Goal: Task Accomplishment & Management: Use online tool/utility

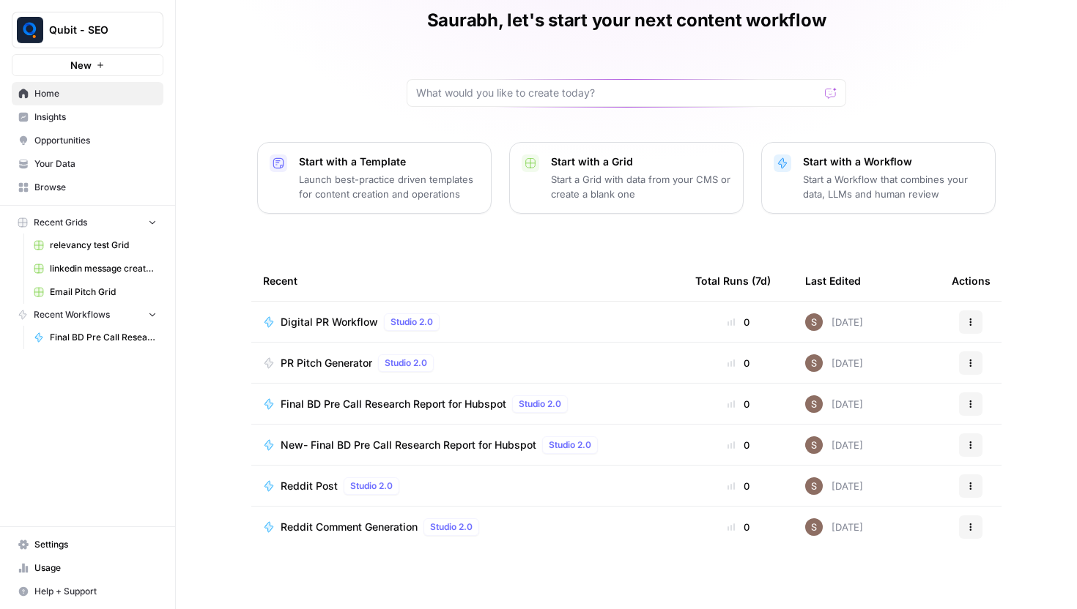
scroll to position [64, 0]
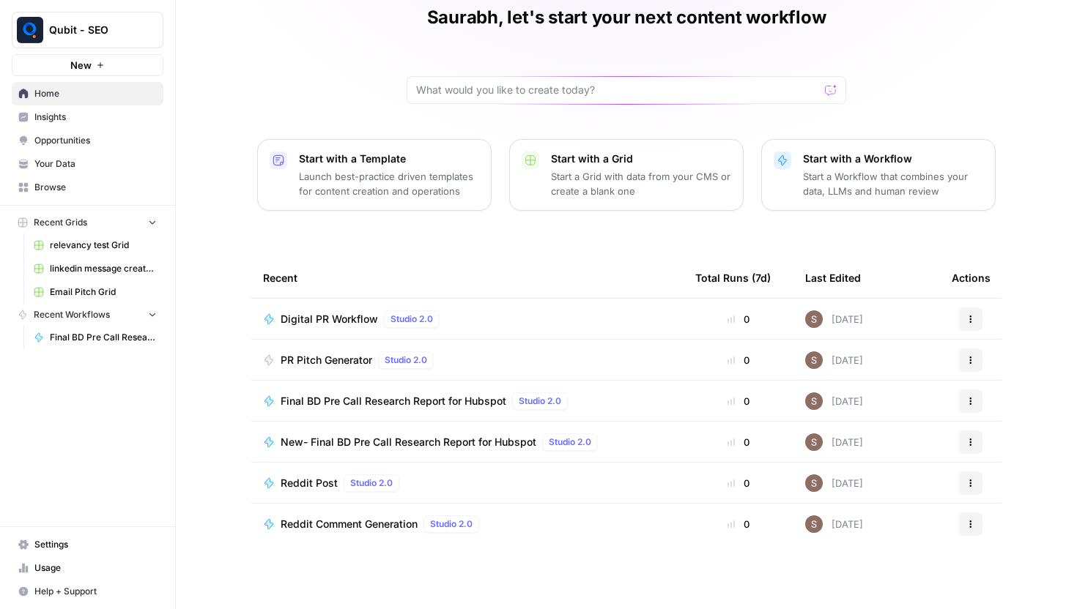
click at [628, 409] on div "Final BD Pre Call Research Report for Hubspot Studio 2.0" at bounding box center [467, 402] width 409 height 18
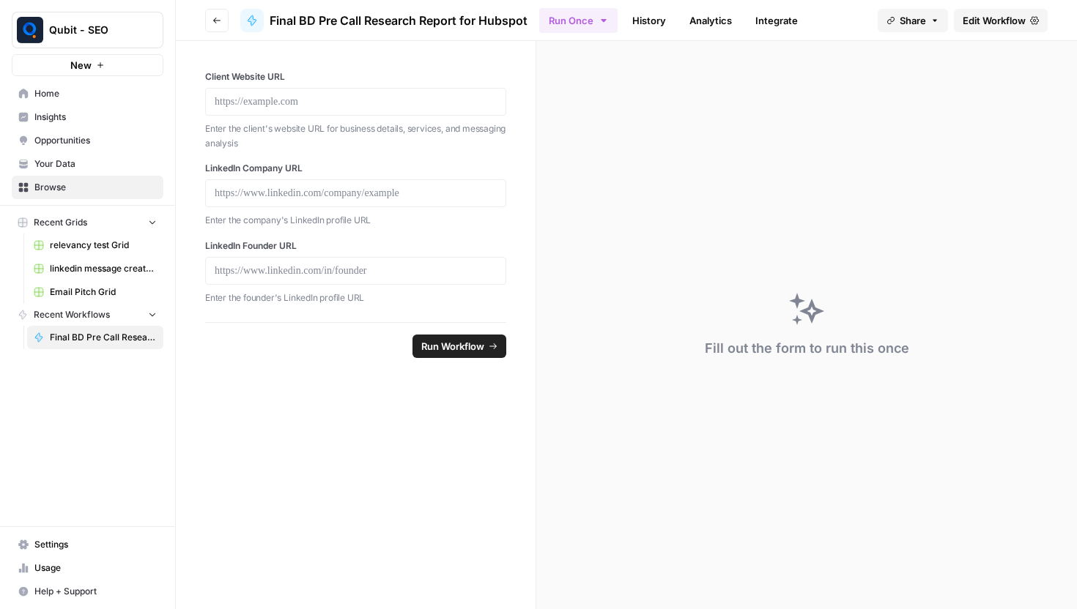
click at [984, 20] on span "Edit Workflow" at bounding box center [993, 20] width 63 height 15
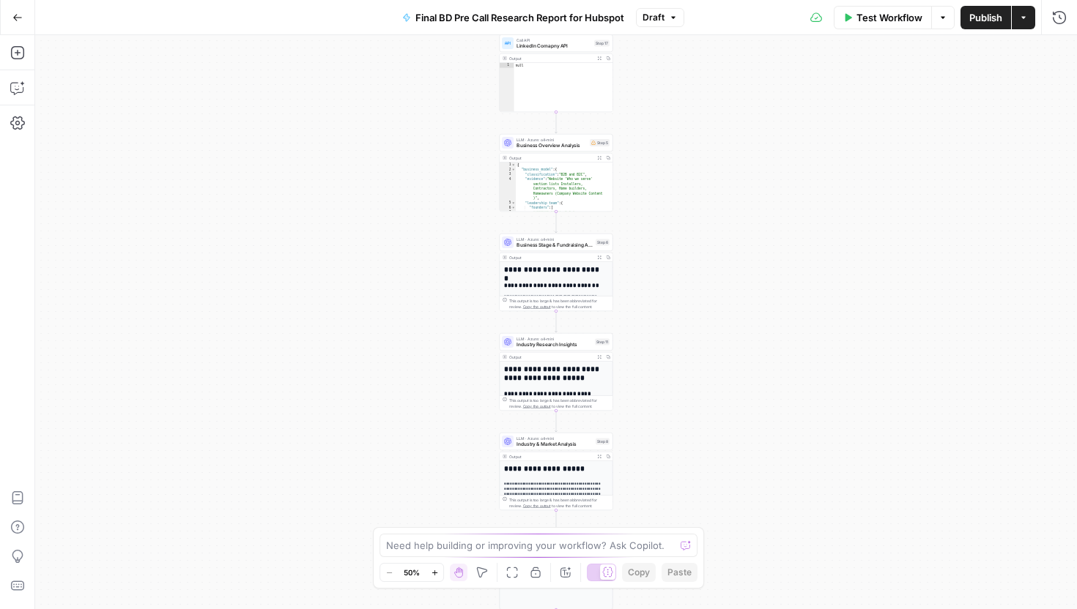
click at [1023, 13] on icon "button" at bounding box center [1023, 17] width 9 height 9
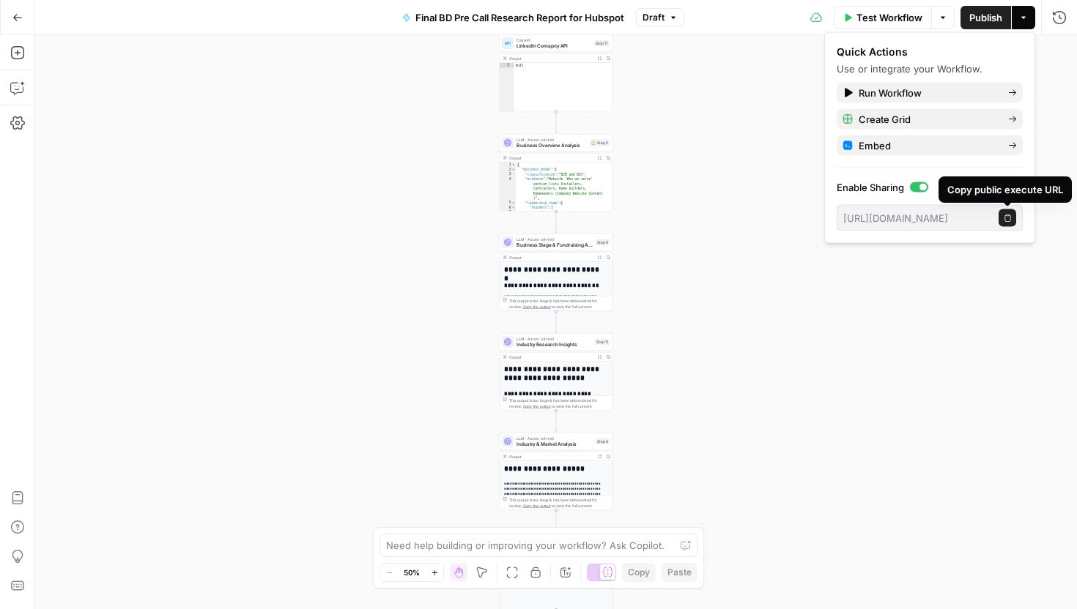
click at [1007, 218] on icon "button" at bounding box center [1007, 218] width 8 height 8
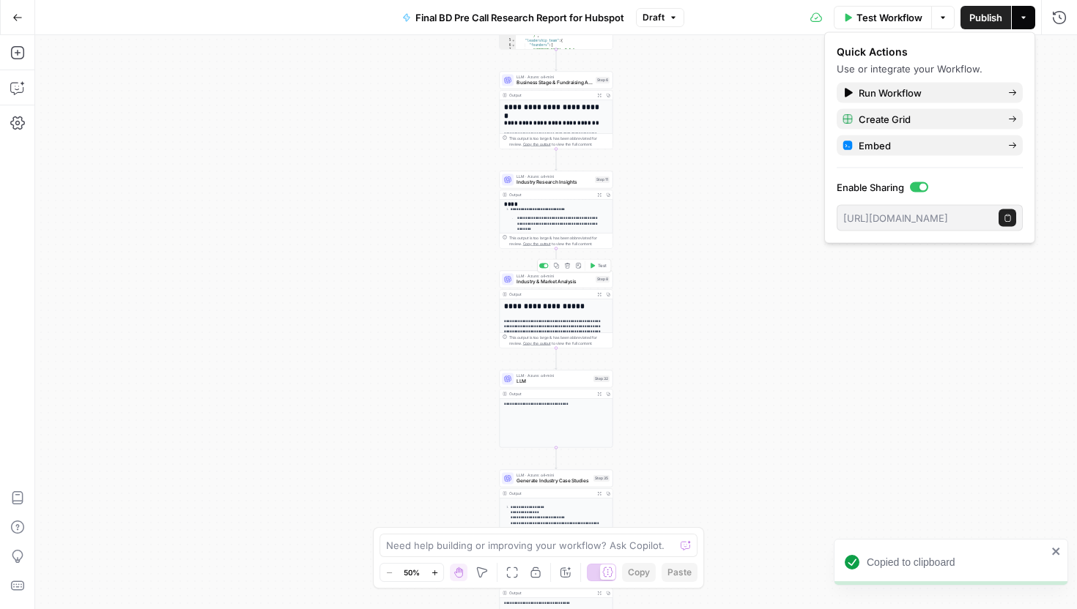
scroll to position [157, 0]
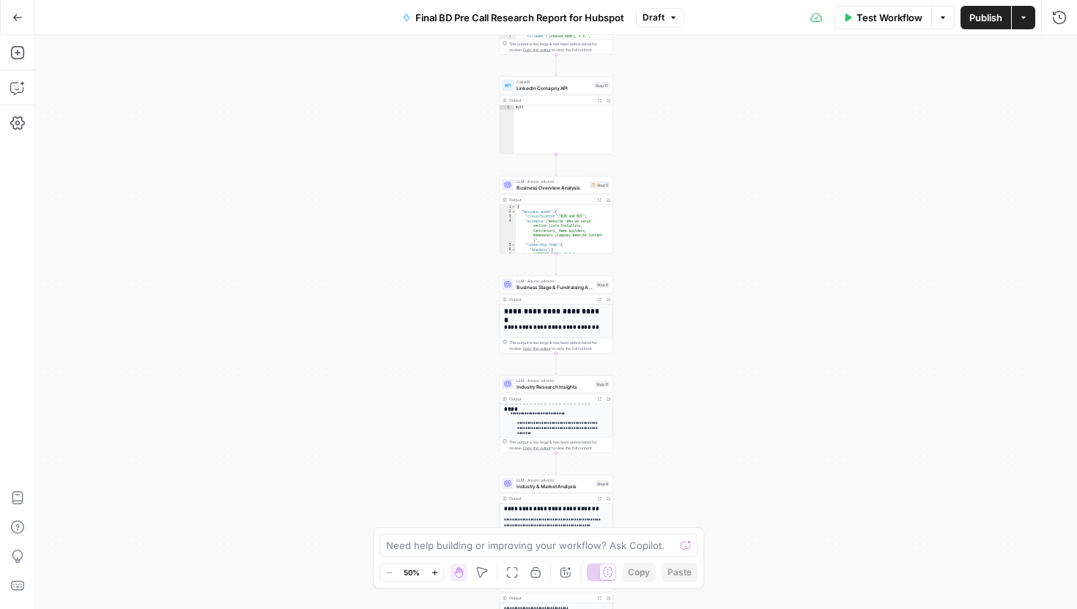
click at [773, 87] on div "**********" at bounding box center [555, 322] width 1041 height 574
click at [10, 15] on button "Go Back" at bounding box center [17, 17] width 26 height 26
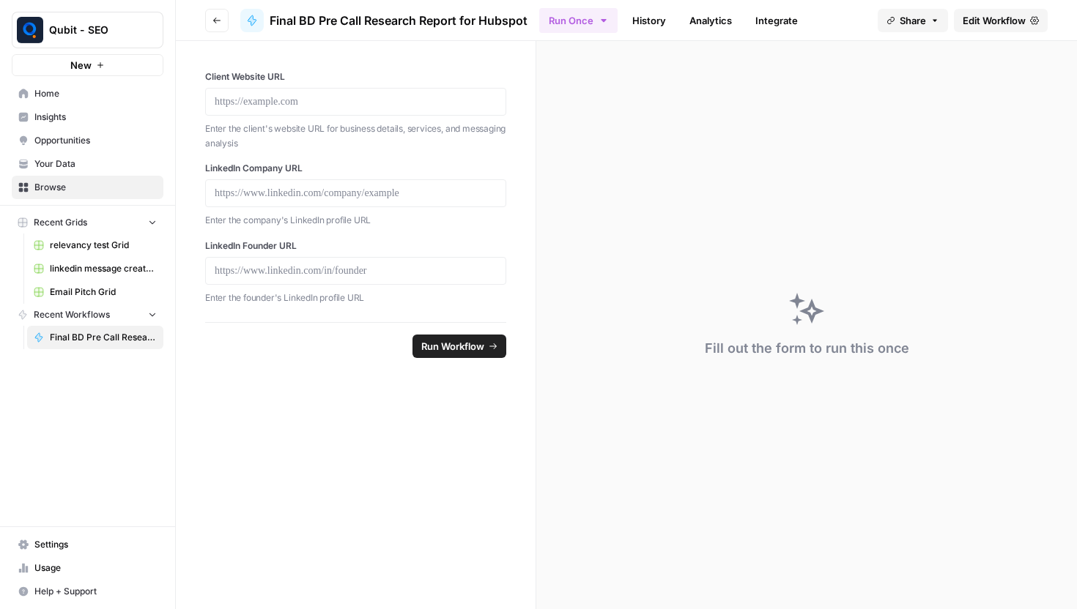
click at [983, 29] on link "Edit Workflow" at bounding box center [1001, 20] width 94 height 23
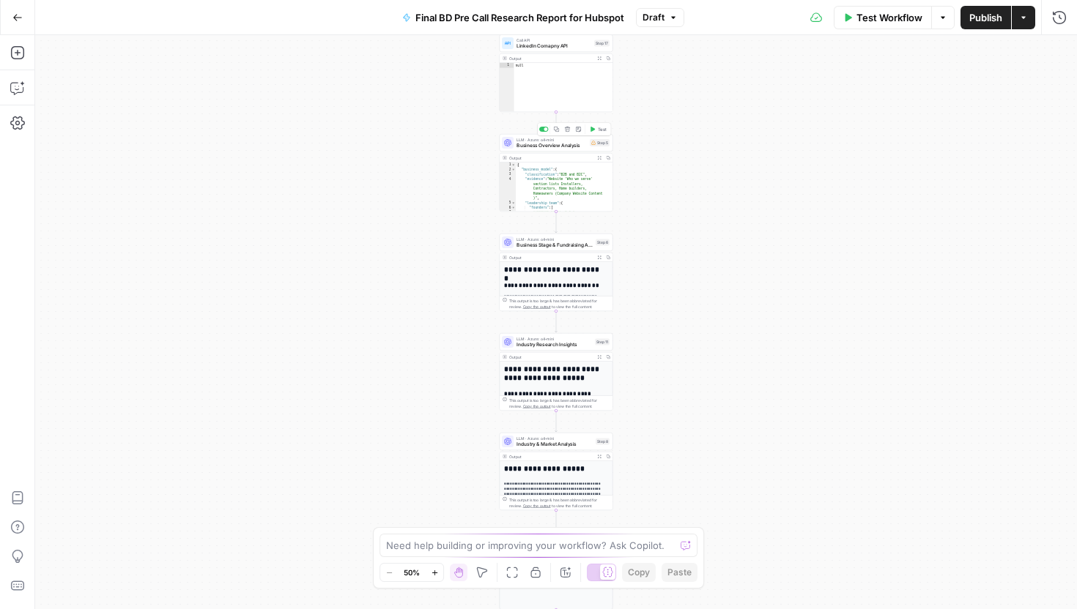
click at [560, 148] on span "Business Overview Analysis" at bounding box center [551, 145] width 70 height 7
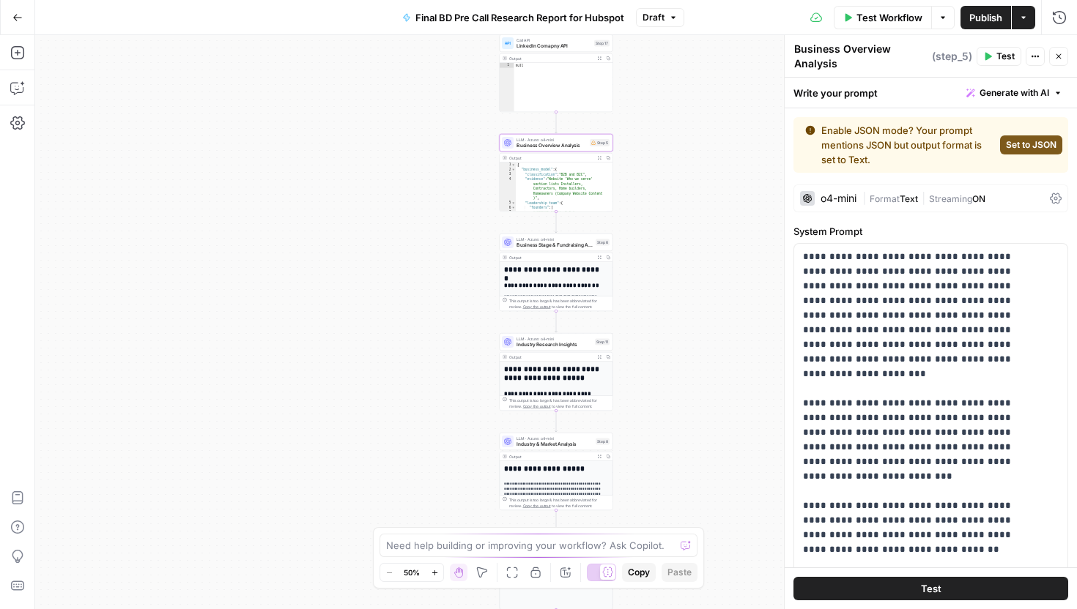
click at [838, 198] on div "o4-mini" at bounding box center [838, 198] width 36 height 10
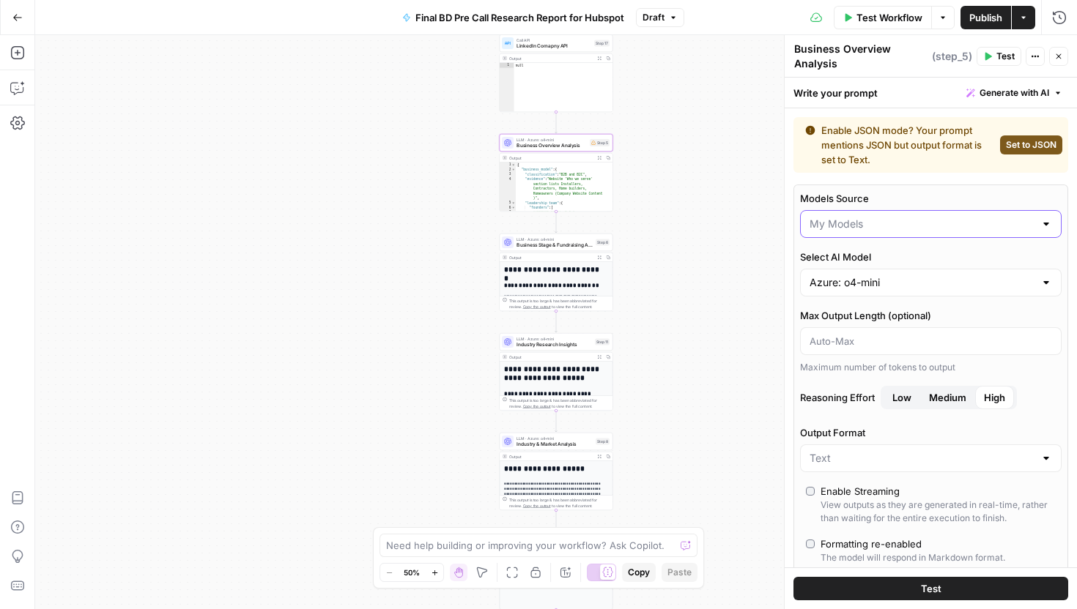
click at [913, 220] on input "Models Source" at bounding box center [921, 224] width 225 height 15
type input "My Models"
click at [712, 171] on div "**********" at bounding box center [555, 322] width 1041 height 574
click at [353, 265] on div "**********" at bounding box center [555, 322] width 1041 height 574
click at [1062, 59] on icon "button" at bounding box center [1058, 56] width 9 height 9
